Goal: Task Accomplishment & Management: Manage account settings

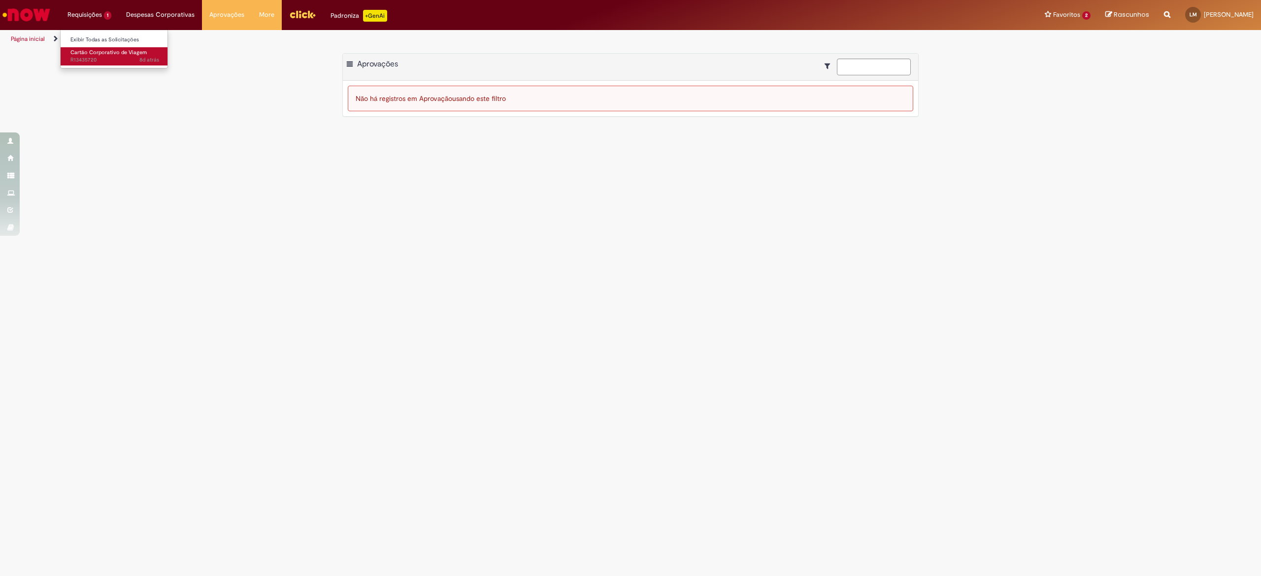
click at [89, 47] on link "Cartão Corporativo de Viagem 8d atrás 8 dias atrás R13435720" at bounding box center [115, 56] width 108 height 18
click at [92, 58] on span "8d atrás 8 dias atrás R13435720" at bounding box center [114, 60] width 89 height 8
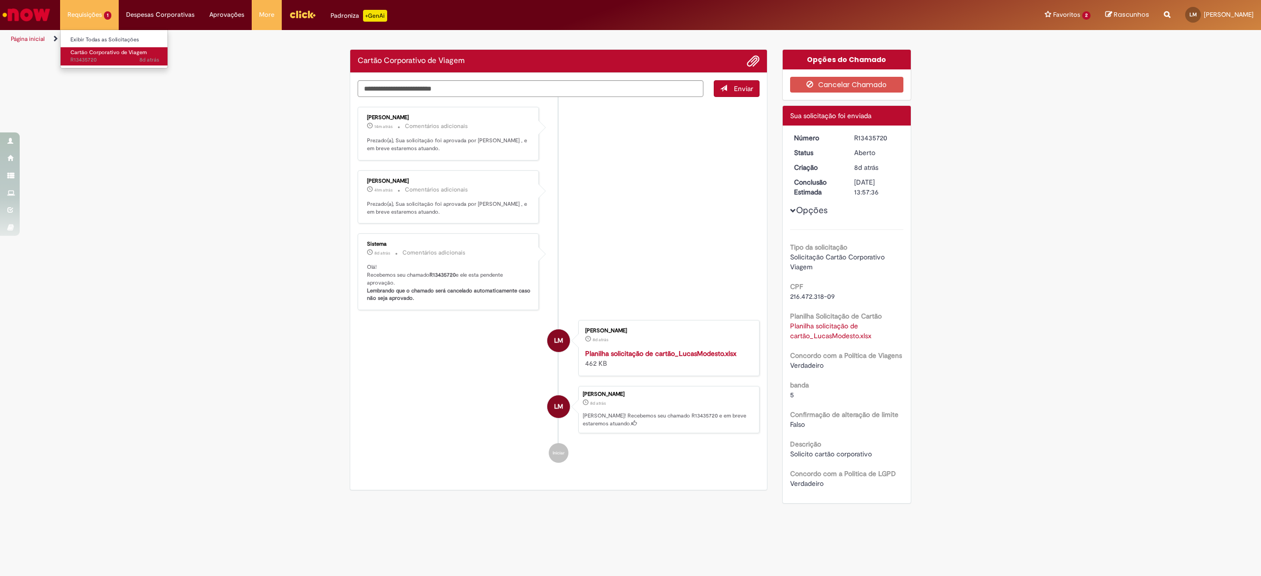
click at [92, 57] on span "8d atrás 8 dias atrás R13435720" at bounding box center [114, 60] width 89 height 8
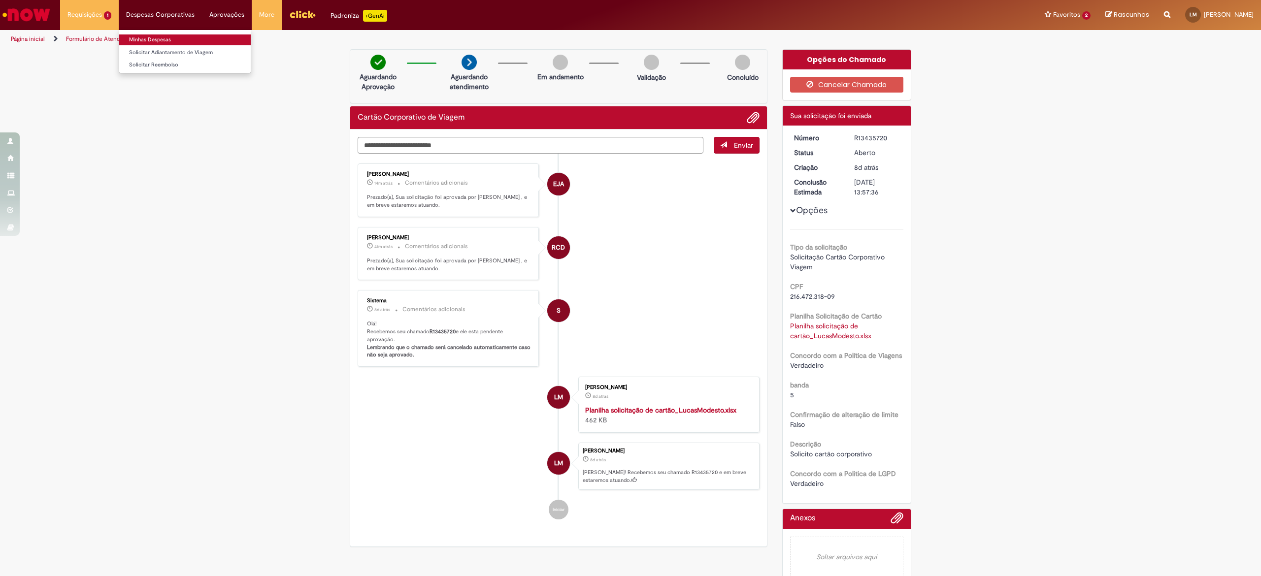
click at [154, 41] on link "Minhas Despesas" at bounding box center [185, 39] width 132 height 11
